Goal: Information Seeking & Learning: Understand process/instructions

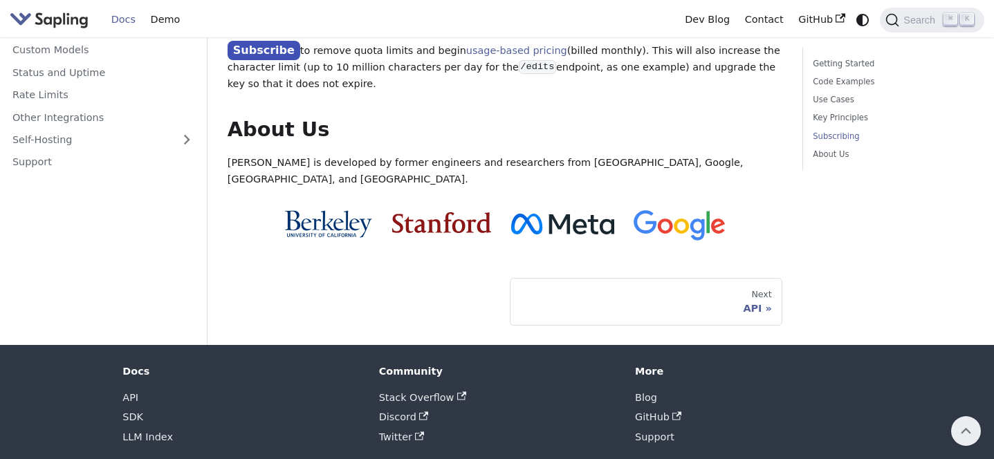
scroll to position [919, 0]
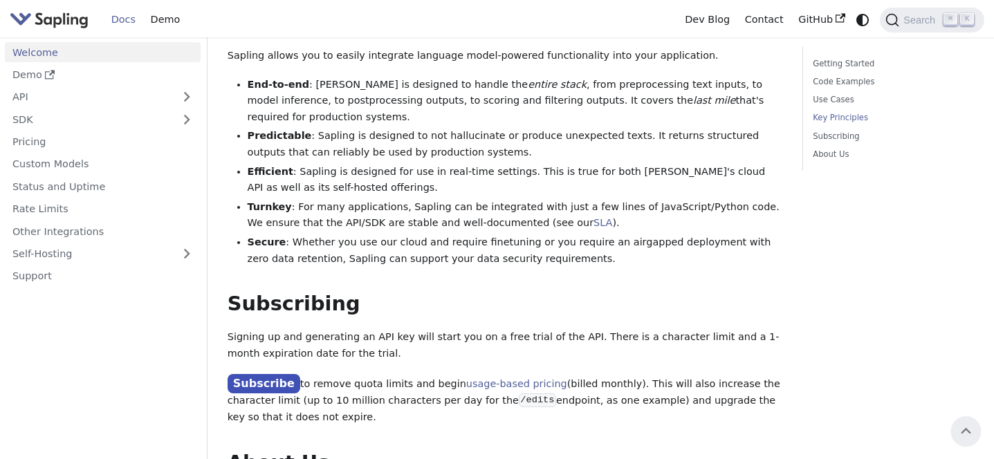
click at [434, 235] on li "Secure : Whether you use our cloud and require finetuning or you require an air…" at bounding box center [516, 251] width 536 height 33
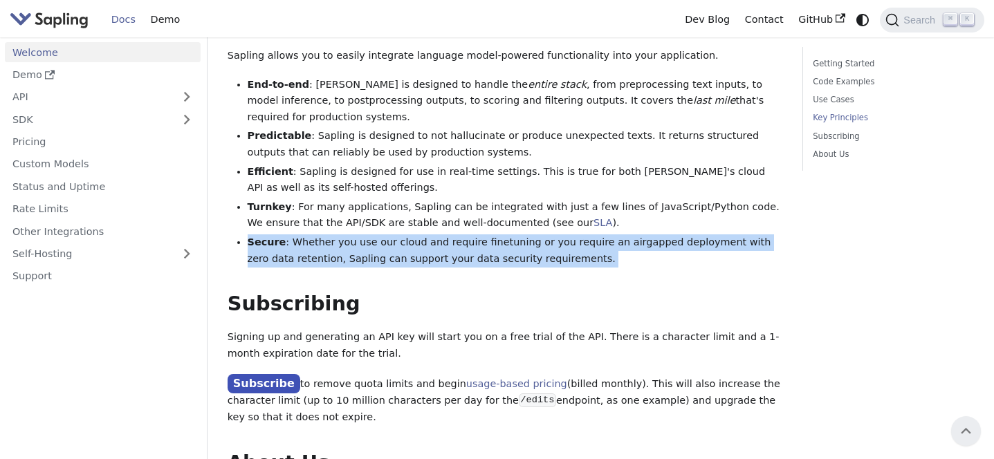
click at [434, 235] on li "Secure : Whether you use our cloud and require finetuning or you require an air…" at bounding box center [516, 251] width 536 height 33
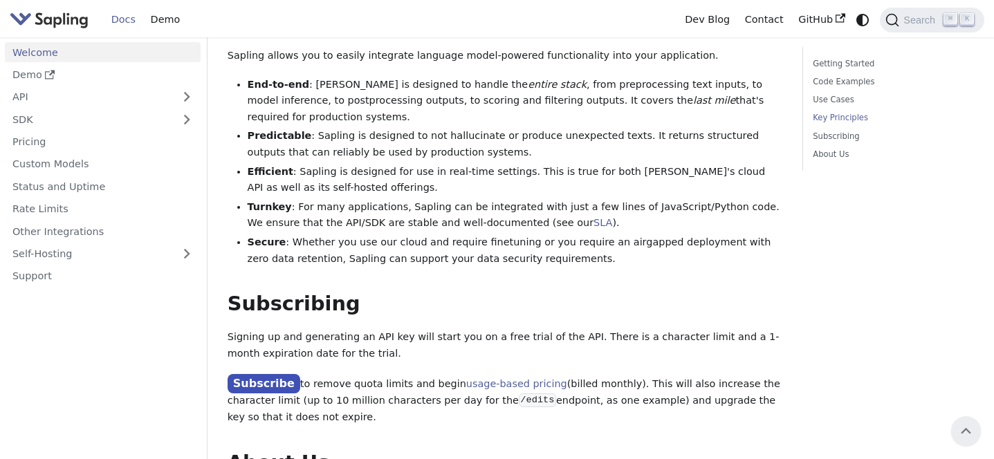
click at [479, 199] on li "Turnkey : For many applications, Sapling can be integrated with just a few line…" at bounding box center [516, 215] width 536 height 33
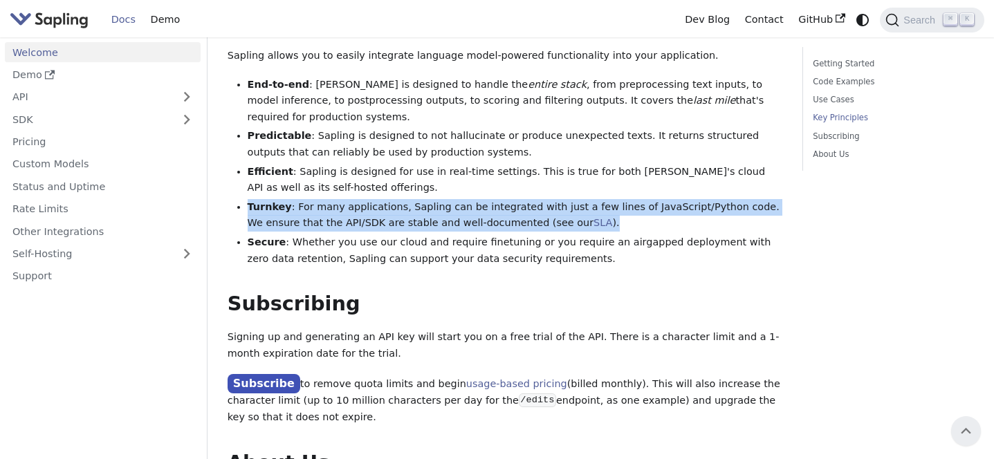
click at [479, 199] on li "Turnkey : For many applications, Sapling can be integrated with just a few line…" at bounding box center [516, 215] width 536 height 33
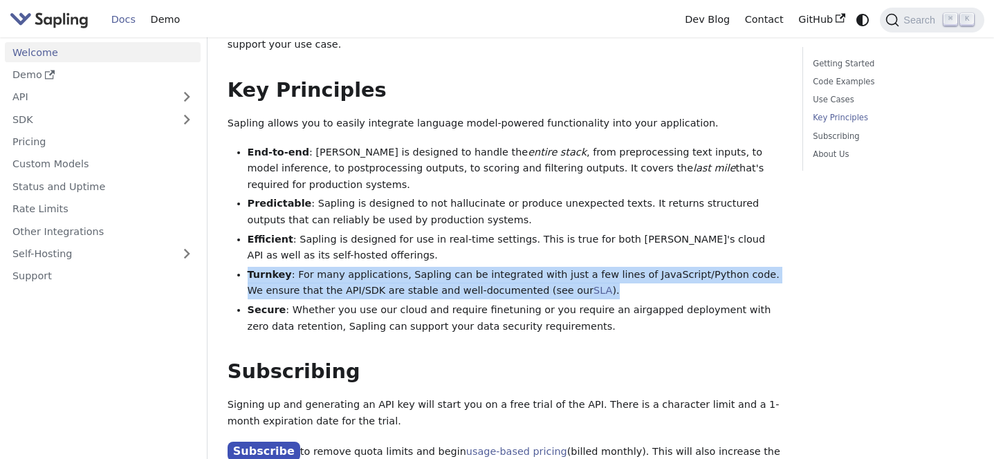
scroll to position [848, 0]
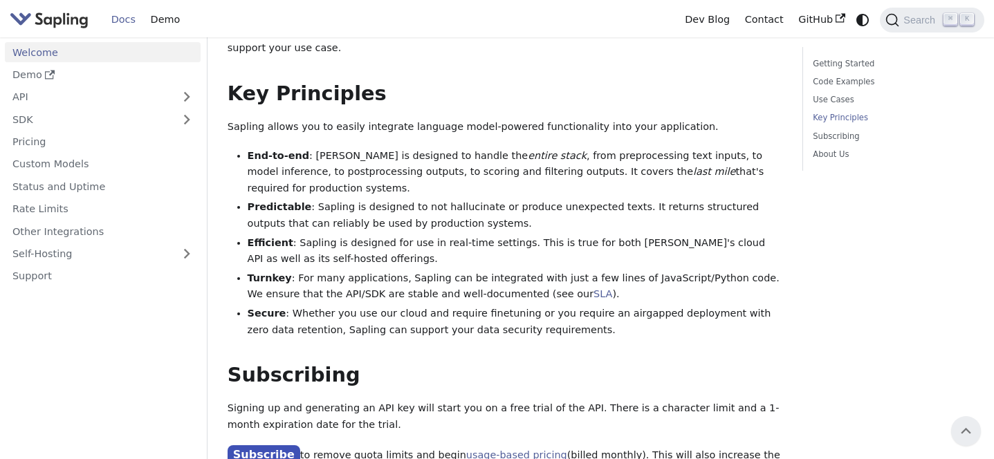
click at [479, 199] on li "Predictable : Sapling is designed to not hallucinate or produce unexpected text…" at bounding box center [516, 215] width 536 height 33
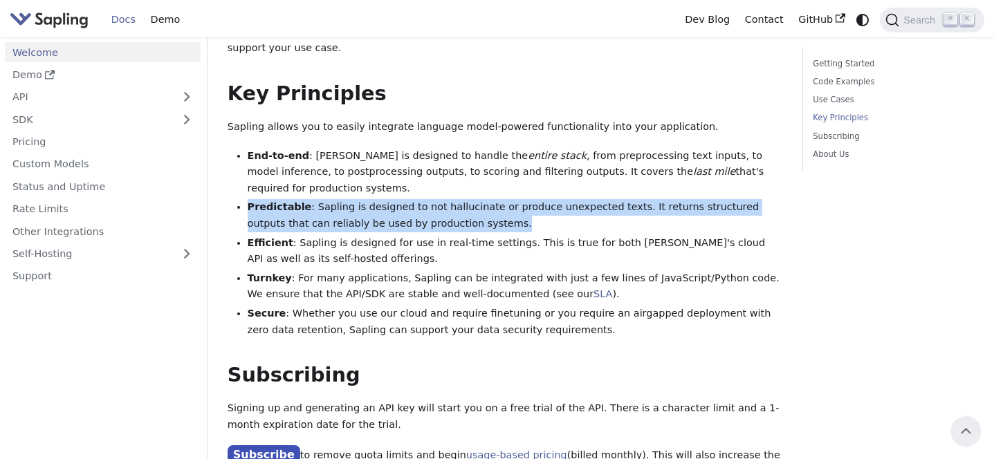
click at [479, 199] on li "Predictable : Sapling is designed to not hallucinate or produce unexpected text…" at bounding box center [516, 215] width 536 height 33
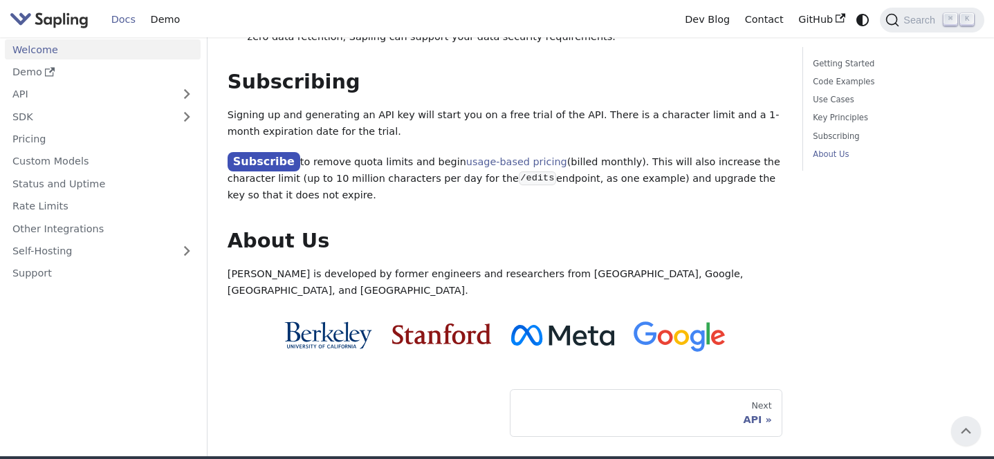
scroll to position [1080, 0]
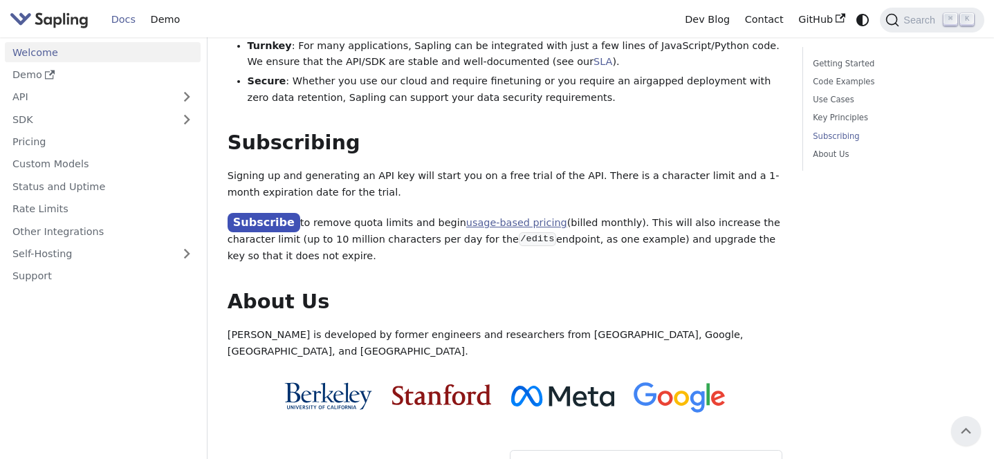
click at [490, 217] on link "usage-based pricing" at bounding box center [516, 222] width 101 height 11
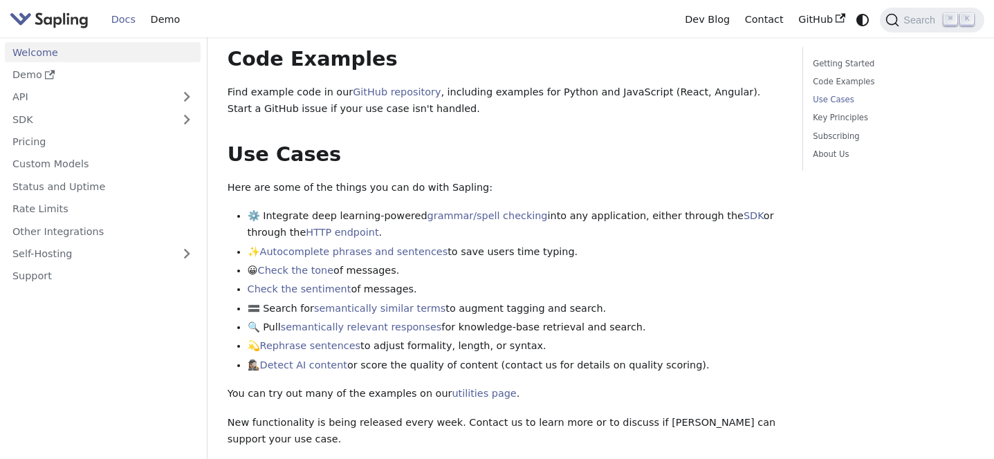
scroll to position [475, 0]
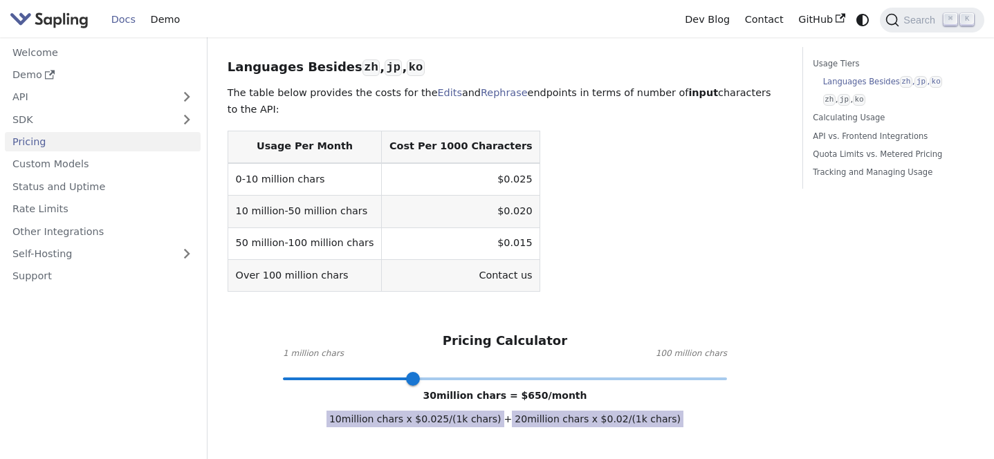
scroll to position [694, 0]
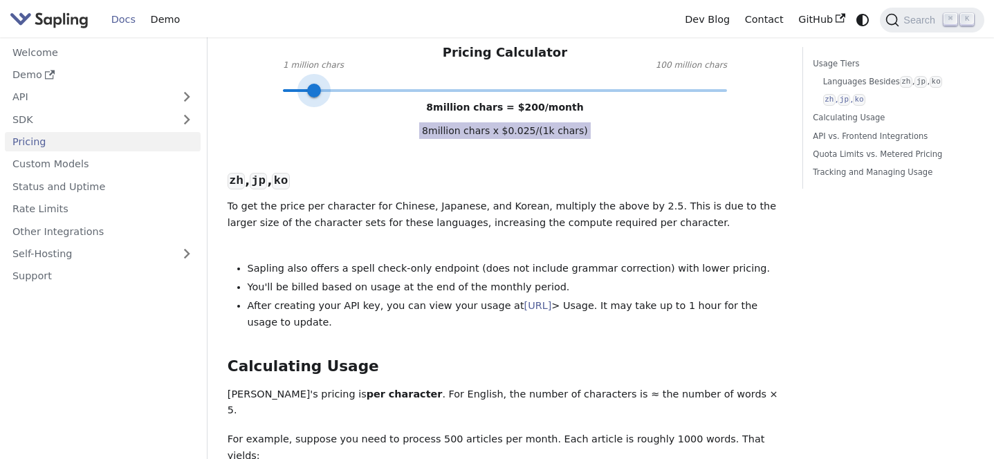
type input "2"
drag, startPoint x: 411, startPoint y: 89, endPoint x: 289, endPoint y: 72, distance: 123.0
click at [289, 72] on div "Pricing Calculator 1 million chars 100 million chars 2 million chars = $ 50 /mo…" at bounding box center [505, 67] width 555 height 45
drag, startPoint x: 289, startPoint y: 72, endPoint x: 266, endPoint y: 72, distance: 23.5
click at [266, 72] on div "Pricing Calculator 1 million chars 100 million chars 2 million chars = $ 50 /mo…" at bounding box center [505, 67] width 555 height 45
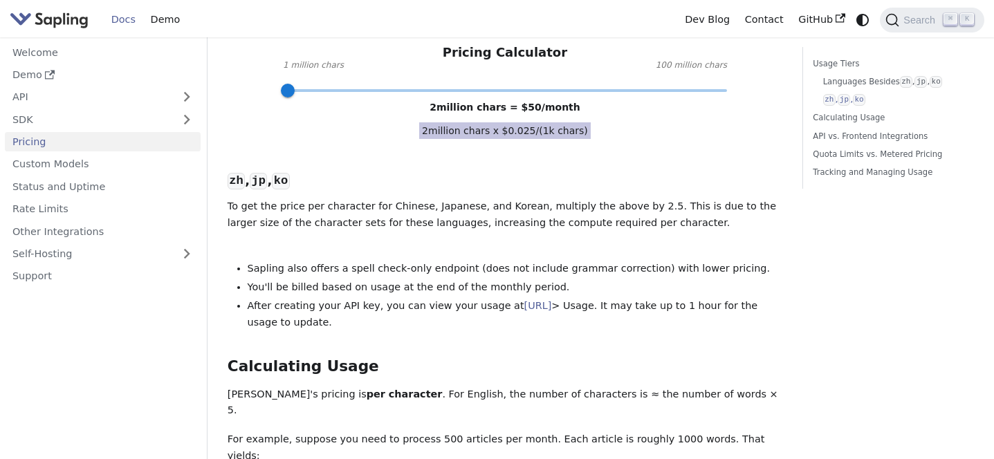
click at [302, 120] on div "Languages Besides zh , jp , ko ​ The table below provides the costs for the Edi…" at bounding box center [505, 385] width 555 height 1263
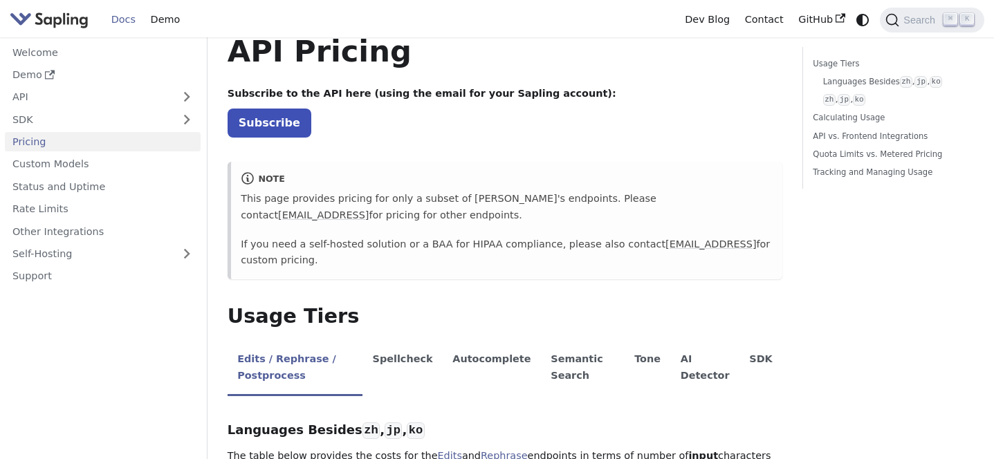
scroll to position [0, 0]
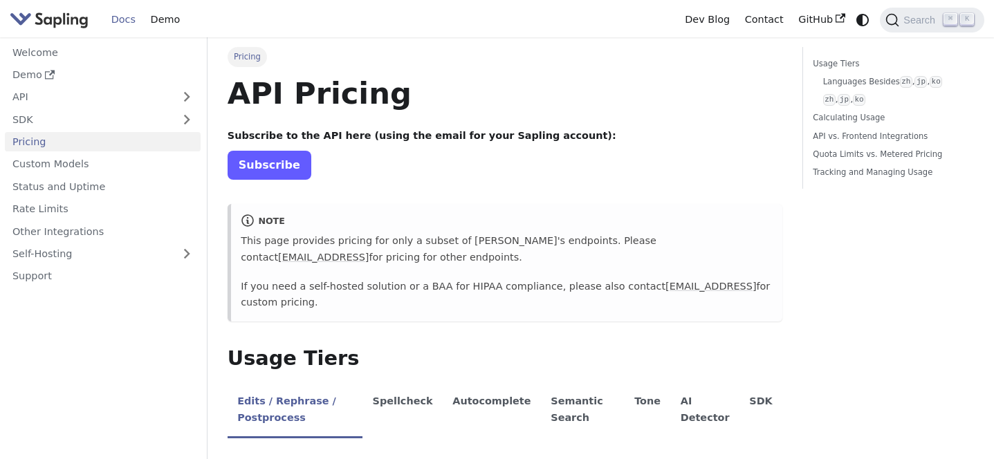
click at [275, 161] on link "Subscribe" at bounding box center [270, 165] width 84 height 28
